Goal: Learn about a topic

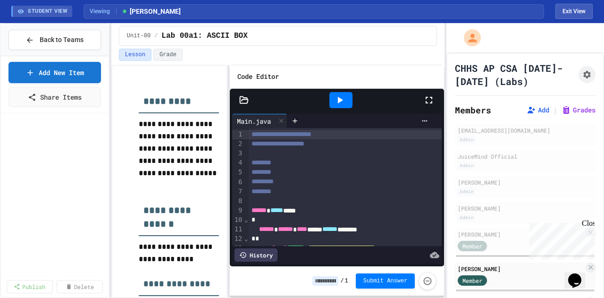
scroll to position [116, 0]
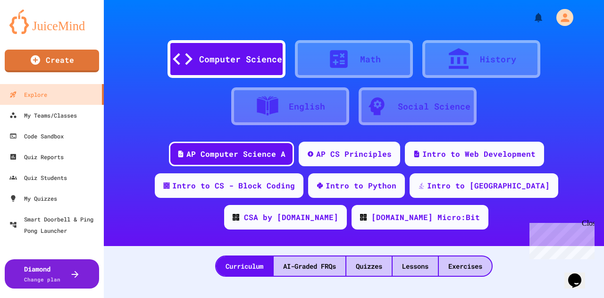
scroll to position [4, 0]
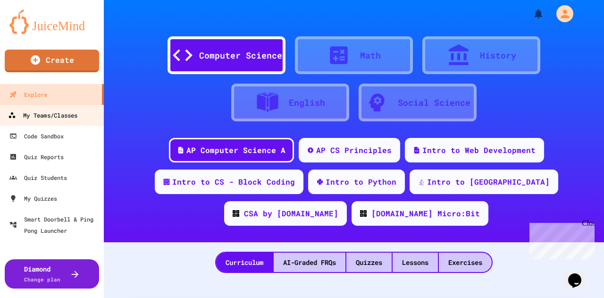
click at [48, 115] on div "My Teams/Classes" at bounding box center [42, 116] width 69 height 12
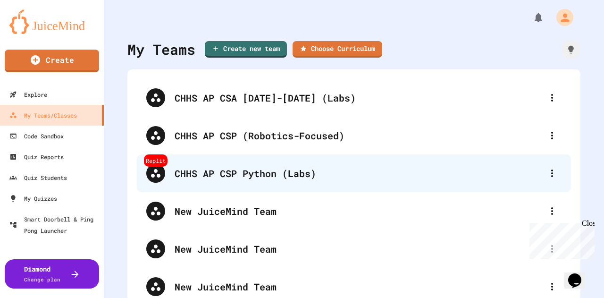
click at [207, 174] on div "CHHS AP CSP Python (Labs)" at bounding box center [359, 173] width 368 height 14
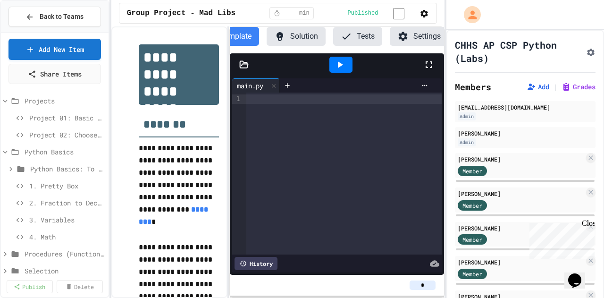
scroll to position [40, 0]
click at [47, 221] on span "3. Variables" at bounding box center [62, 218] width 66 height 10
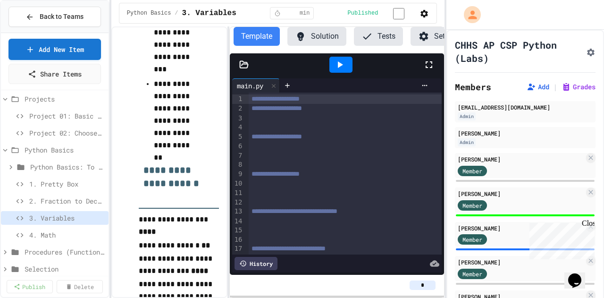
scroll to position [425, 0]
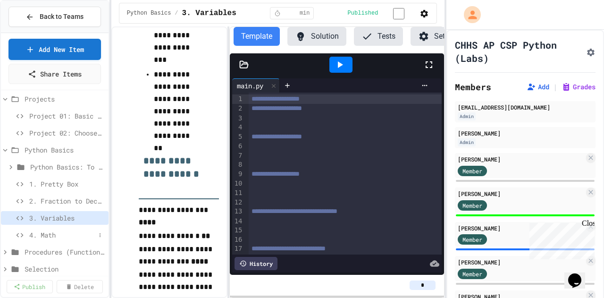
click at [50, 236] on span "4. Math" at bounding box center [62, 235] width 66 height 10
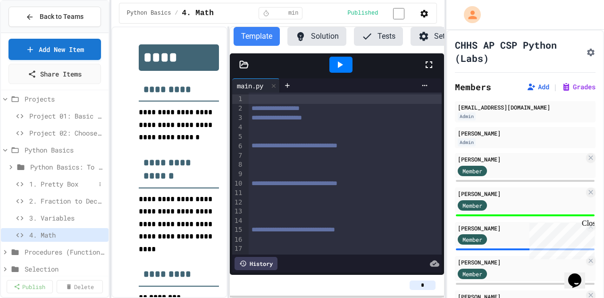
click at [56, 183] on span "1. Pretty Box" at bounding box center [62, 184] width 66 height 10
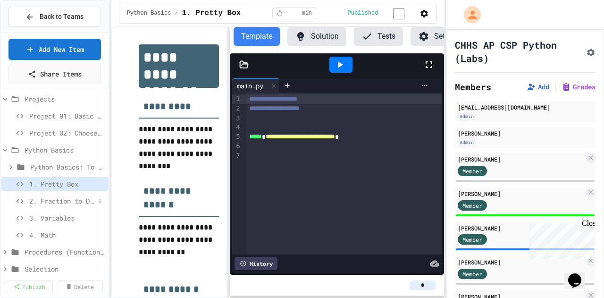
click at [60, 205] on div "2. Fraction to Decimal" at bounding box center [55, 201] width 108 height 14
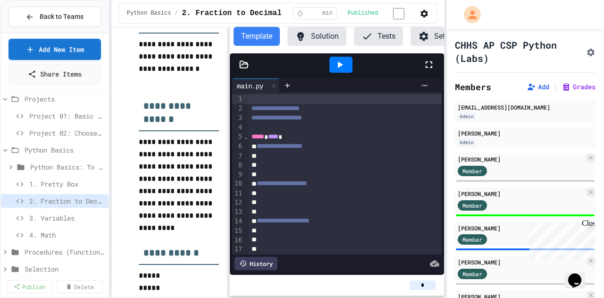
scroll to position [102, 0]
click at [45, 181] on span "1. Pretty Box" at bounding box center [62, 184] width 66 height 10
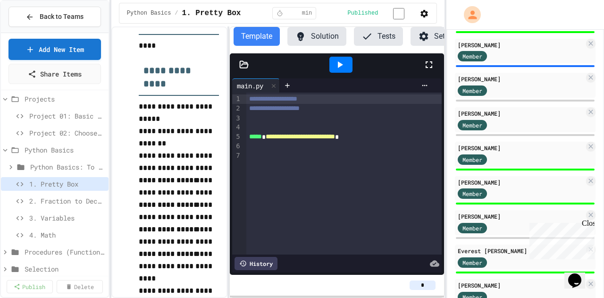
scroll to position [186, 0]
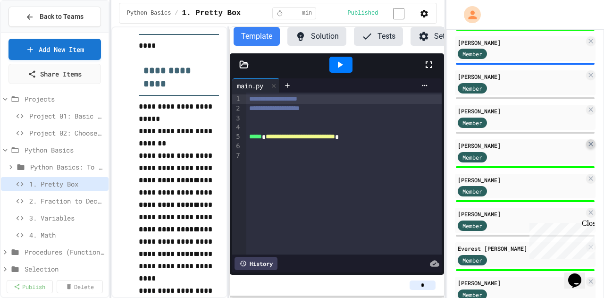
click at [587, 144] on icon at bounding box center [591, 144] width 8 height 8
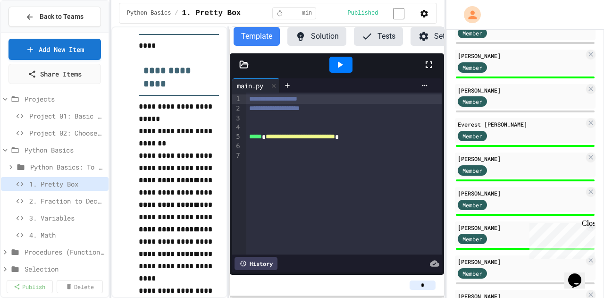
scroll to position [280, 0]
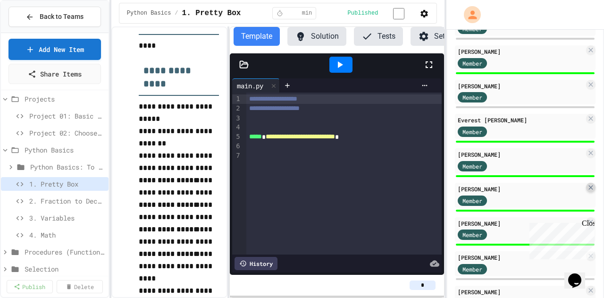
click at [587, 185] on icon at bounding box center [591, 188] width 8 height 8
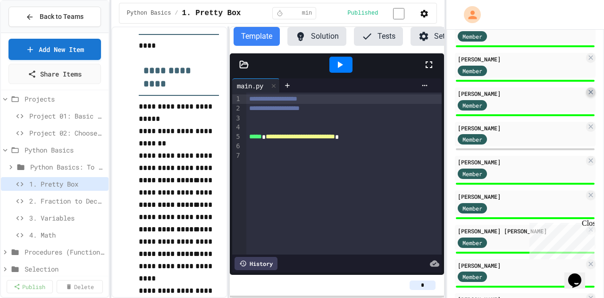
scroll to position [383, 0]
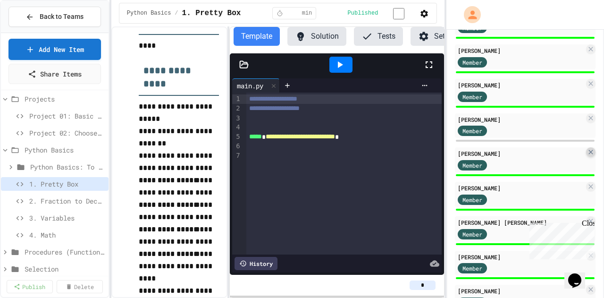
click at [589, 153] on icon at bounding box center [591, 152] width 4 height 4
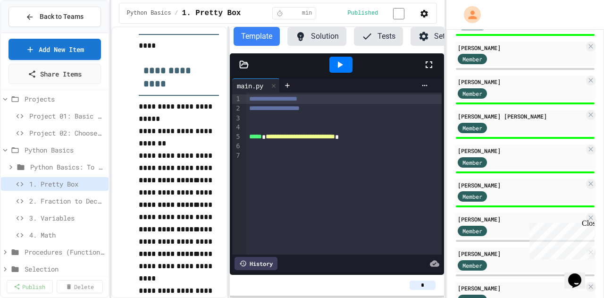
scroll to position [468, 0]
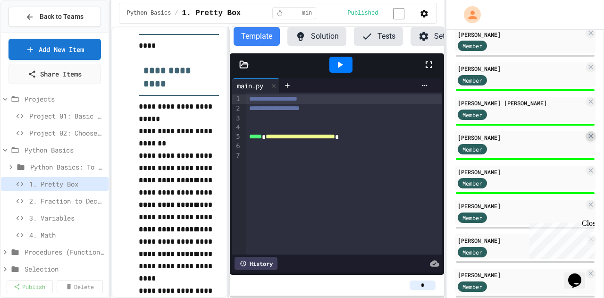
click at [587, 134] on icon at bounding box center [591, 136] width 8 height 8
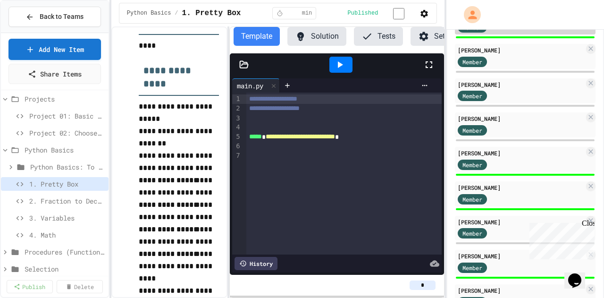
scroll to position [870, 0]
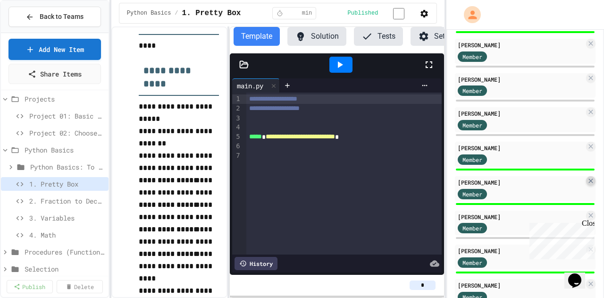
click at [587, 178] on icon at bounding box center [591, 181] width 8 height 8
click at [587, 147] on icon at bounding box center [591, 147] width 8 height 8
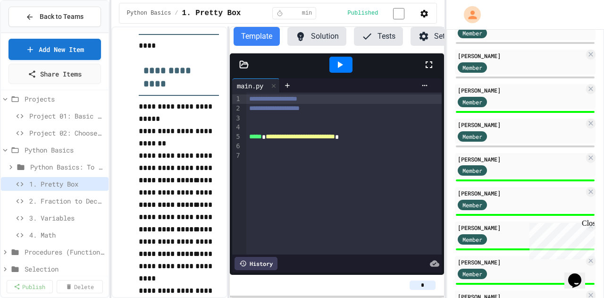
scroll to position [946, 0]
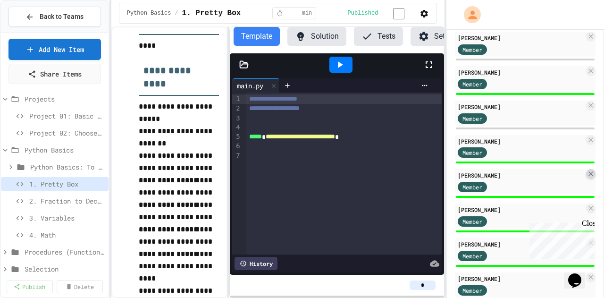
click at [589, 172] on icon at bounding box center [591, 174] width 4 height 4
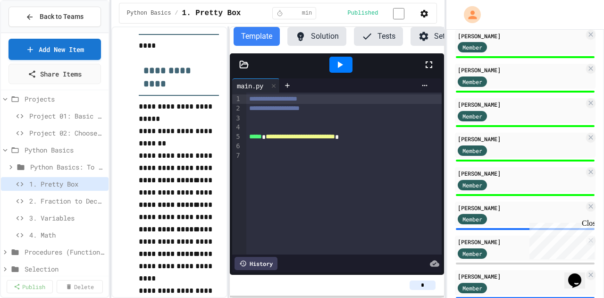
scroll to position [1052, 0]
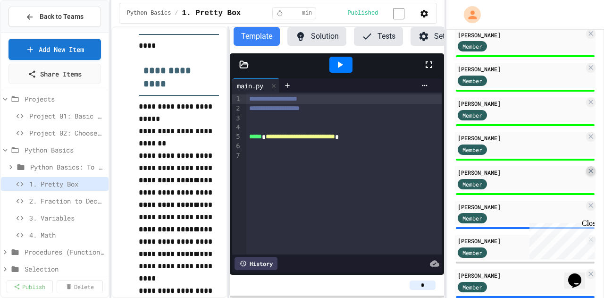
click at [587, 170] on icon at bounding box center [591, 171] width 8 height 8
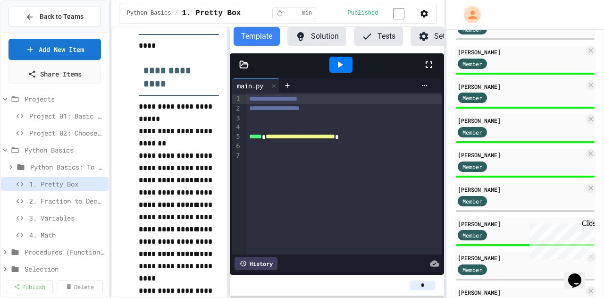
scroll to position [1312, 0]
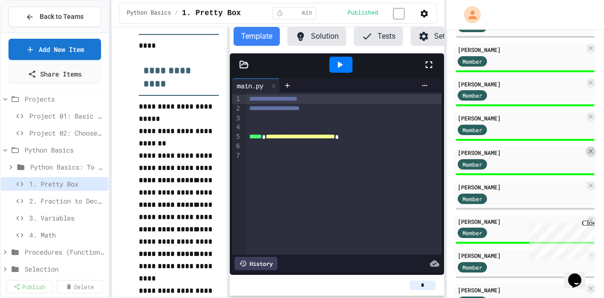
click at [589, 150] on icon at bounding box center [591, 151] width 4 height 4
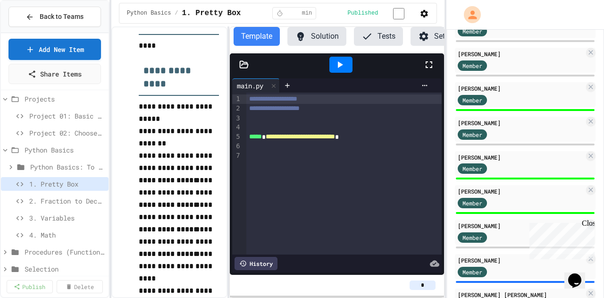
scroll to position [1514, 0]
click at [587, 154] on icon at bounding box center [591, 156] width 8 height 8
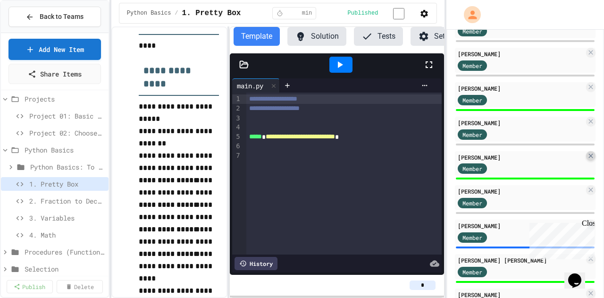
click at [589, 155] on icon at bounding box center [591, 155] width 4 height 4
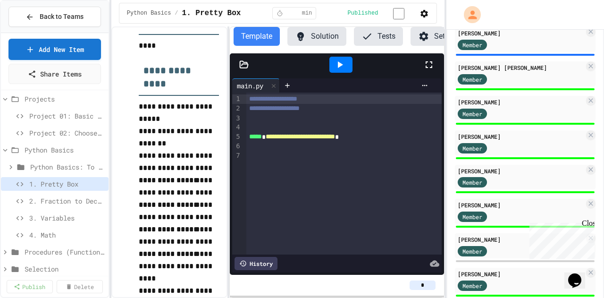
scroll to position [1673, 0]
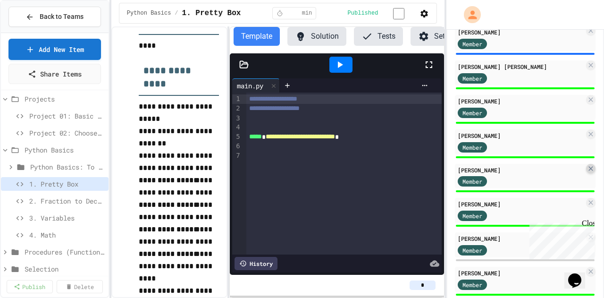
click at [587, 170] on icon at bounding box center [591, 169] width 8 height 8
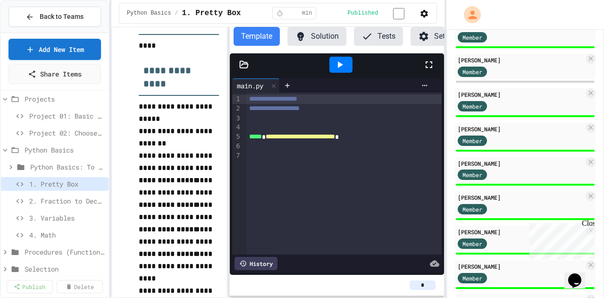
scroll to position [1819, 0]
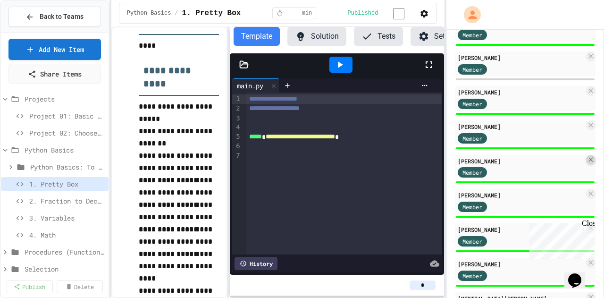
click at [589, 159] on icon at bounding box center [591, 159] width 4 height 4
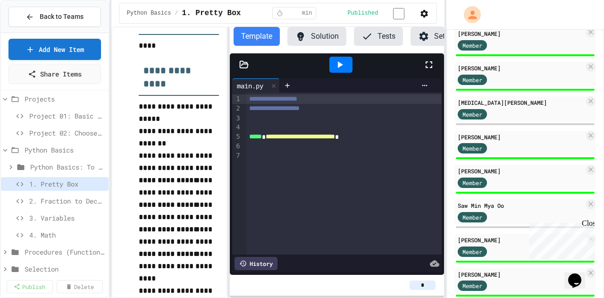
scroll to position [1981, 0]
click at [587, 170] on icon at bounding box center [591, 169] width 8 height 8
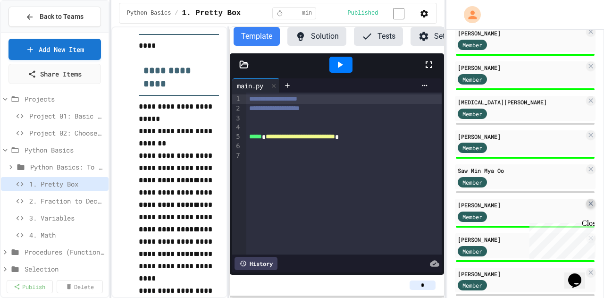
click at [589, 204] on icon at bounding box center [591, 204] width 4 height 4
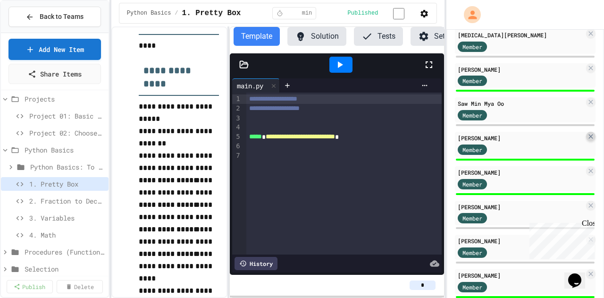
scroll to position [2066, 0]
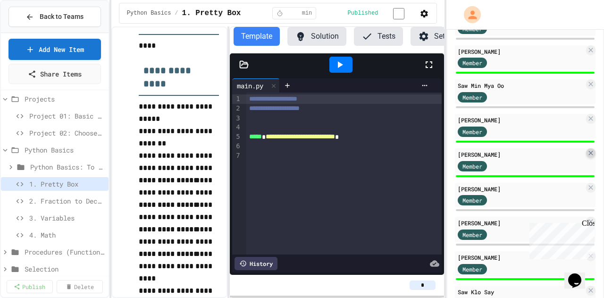
click at [589, 151] on icon at bounding box center [591, 153] width 4 height 4
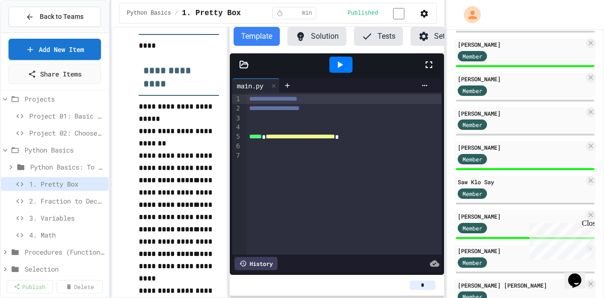
scroll to position [2145, 0]
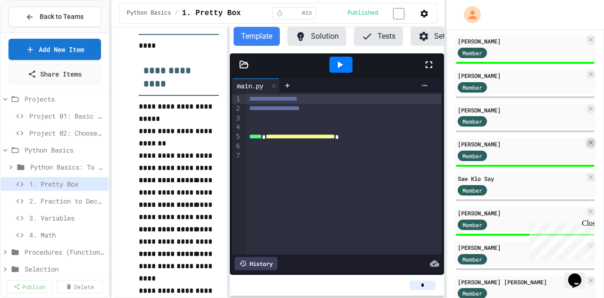
click at [589, 141] on icon at bounding box center [591, 143] width 4 height 4
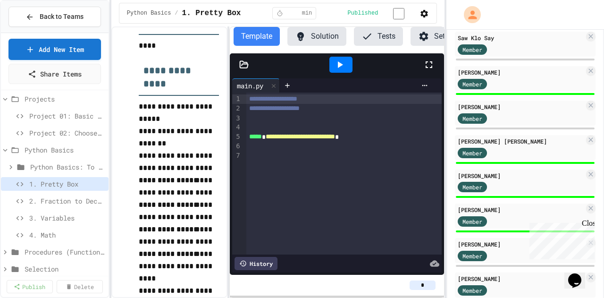
scroll to position [2252, 0]
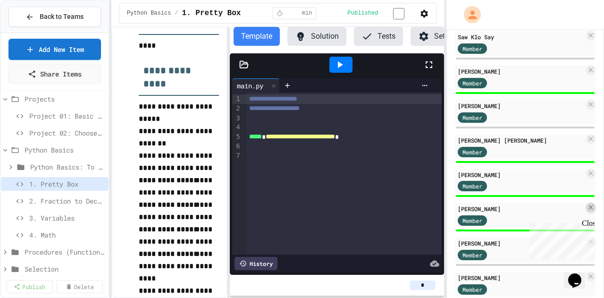
click at [587, 204] on icon at bounding box center [591, 208] width 8 height 8
click at [587, 137] on icon at bounding box center [591, 139] width 8 height 8
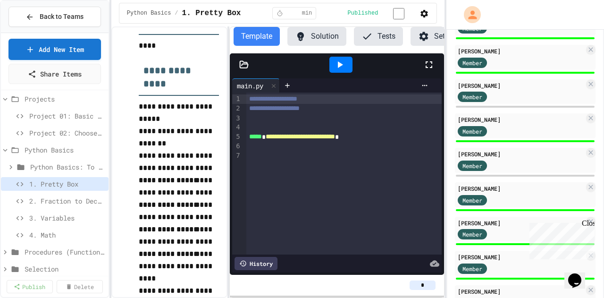
scroll to position [2481, 0]
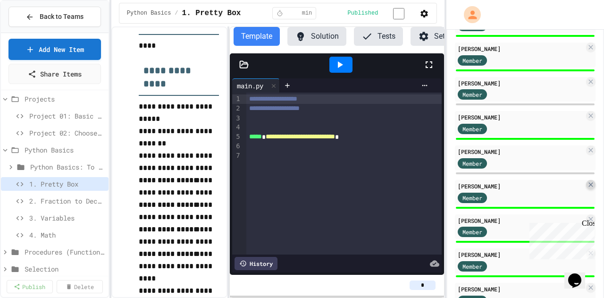
click at [587, 184] on icon at bounding box center [591, 185] width 8 height 8
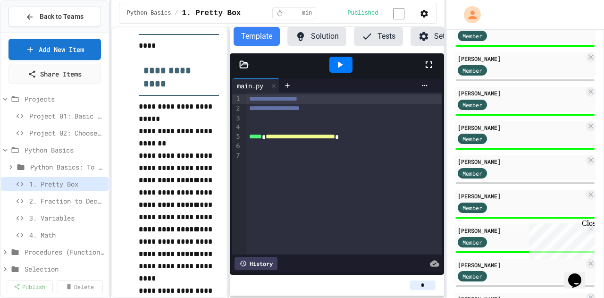
scroll to position [2577, 0]
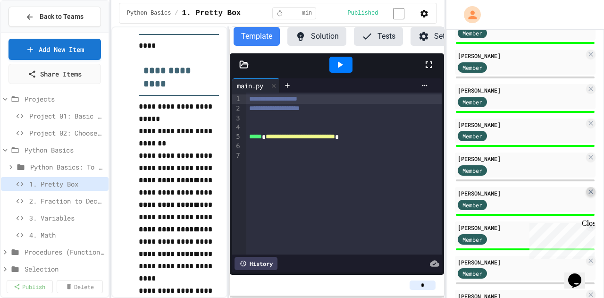
click at [587, 193] on icon at bounding box center [591, 192] width 8 height 8
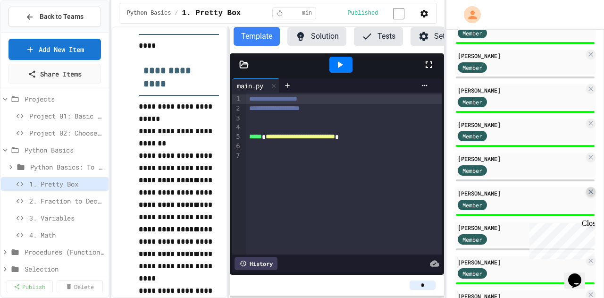
click at [587, 190] on icon at bounding box center [591, 192] width 8 height 8
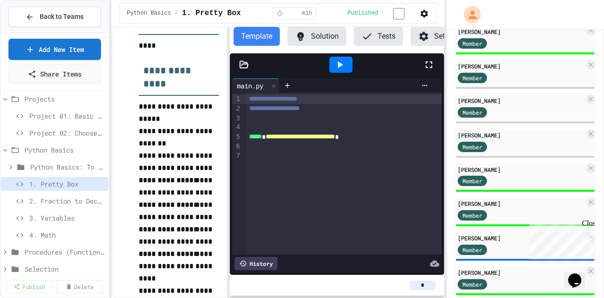
scroll to position [3306, 0]
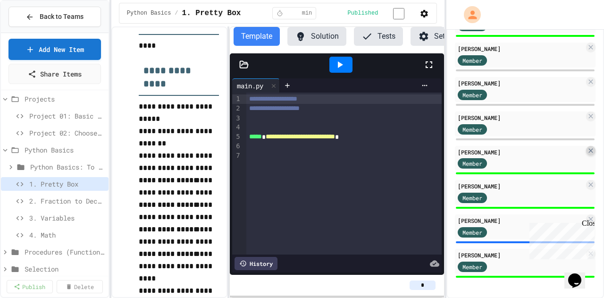
click at [587, 148] on icon at bounding box center [591, 151] width 8 height 8
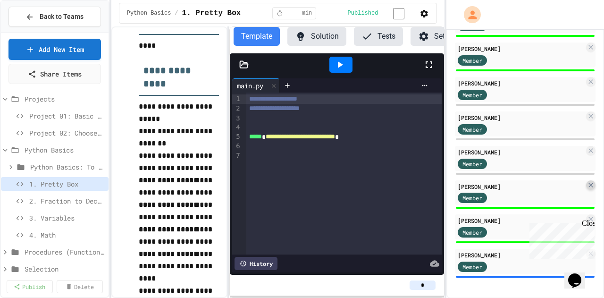
click at [587, 184] on icon at bounding box center [591, 185] width 8 height 8
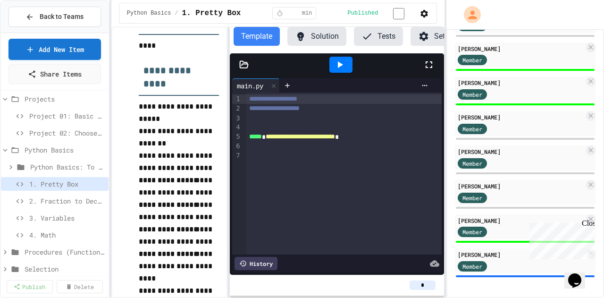
scroll to position [3237, 0]
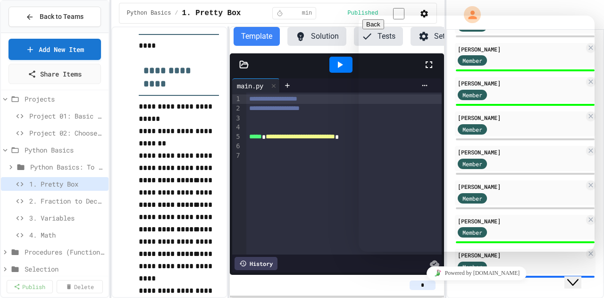
click at [578, 277] on icon "Close Chat This icon closes the chat window." at bounding box center [573, 282] width 11 height 11
click at [578, 276] on button "Close Chat This icon closes the chat window." at bounding box center [573, 282] width 17 height 12
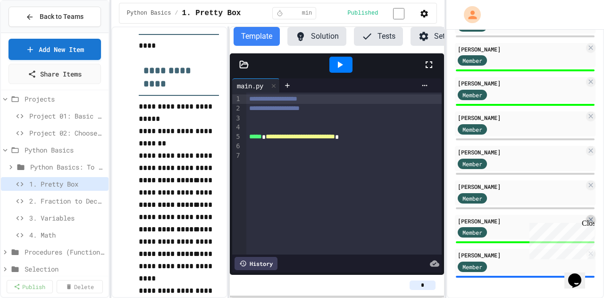
click at [587, 217] on icon at bounding box center [591, 220] width 8 height 8
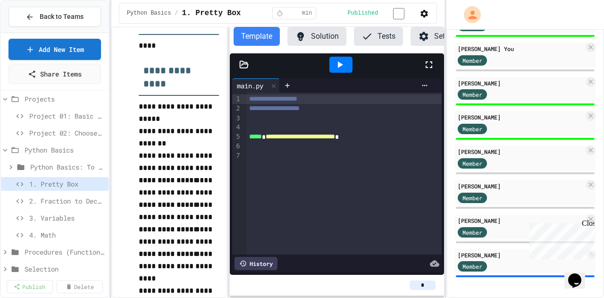
scroll to position [3202, 0]
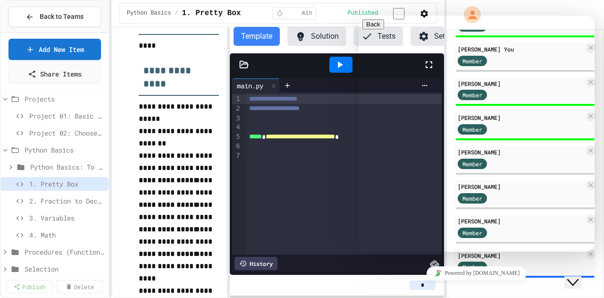
click at [579, 276] on button "Close Chat This icon closes the chat window." at bounding box center [573, 282] width 17 height 12
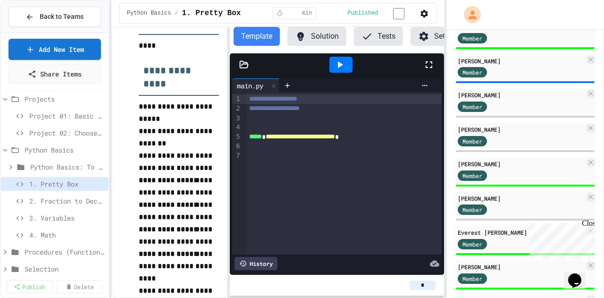
scroll to position [171, 0]
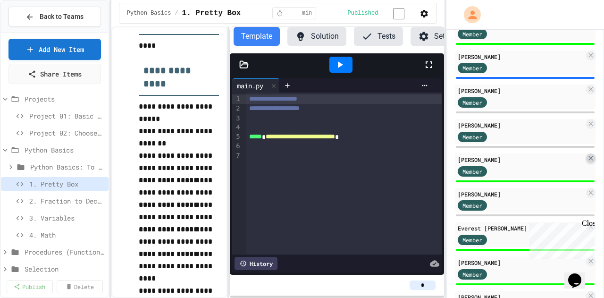
click at [589, 156] on icon at bounding box center [591, 158] width 4 height 4
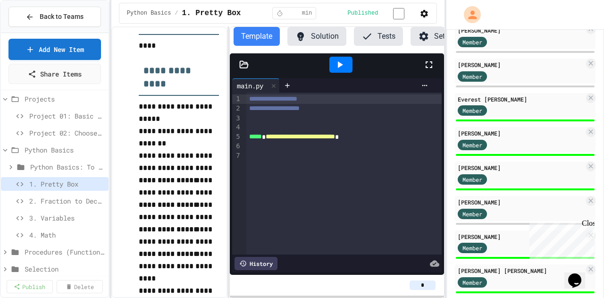
scroll to position [267, 0]
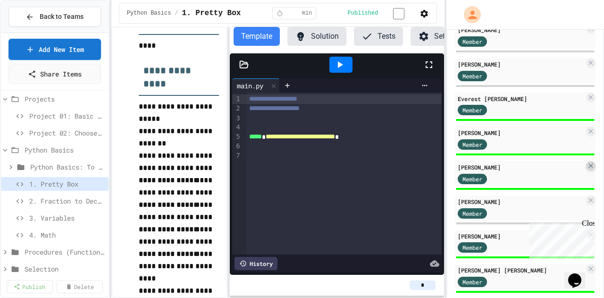
click at [589, 164] on icon at bounding box center [591, 165] width 4 height 4
